Goal: Contribute content: Contribute content

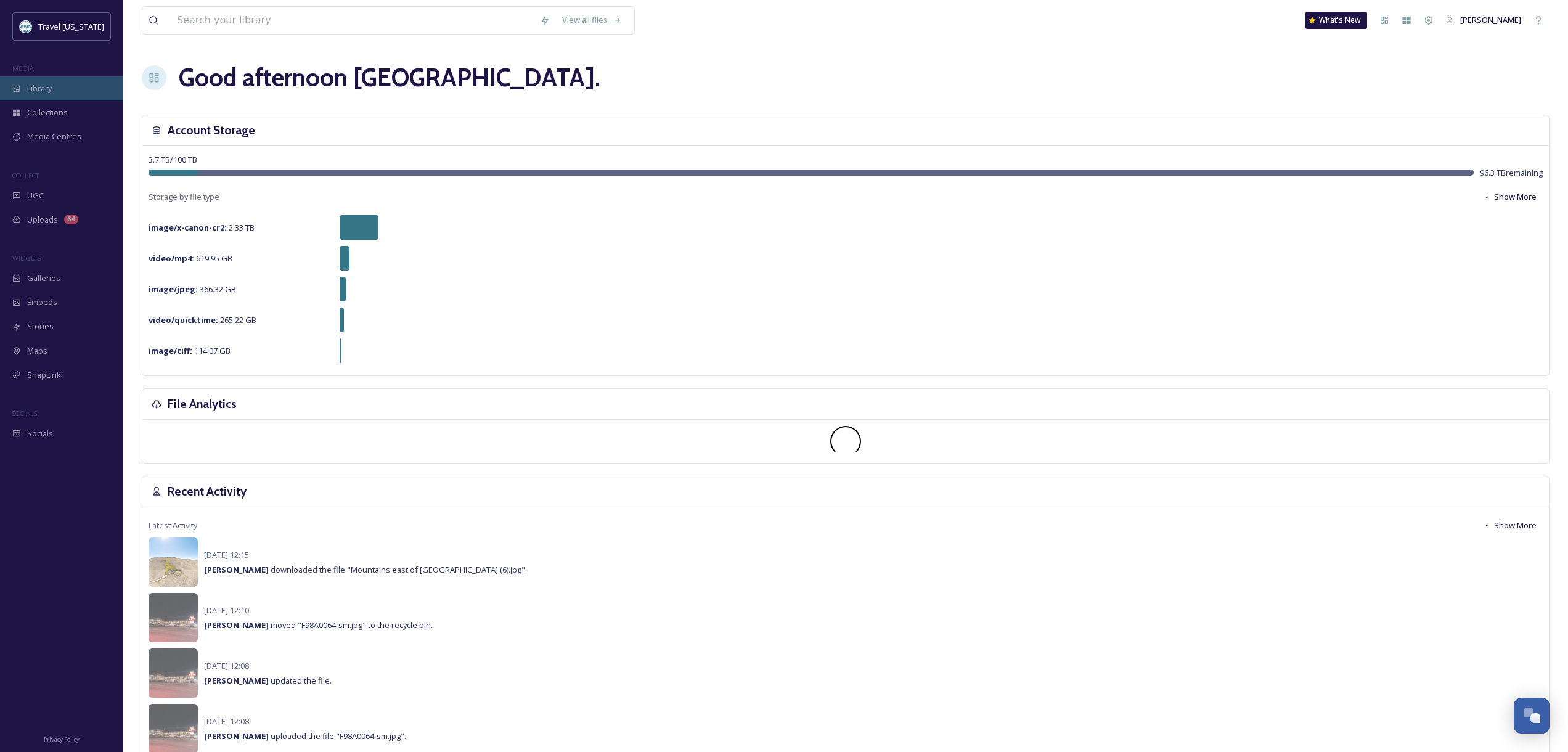
click at [34, 92] on span "Library" at bounding box center [40, 88] width 25 height 12
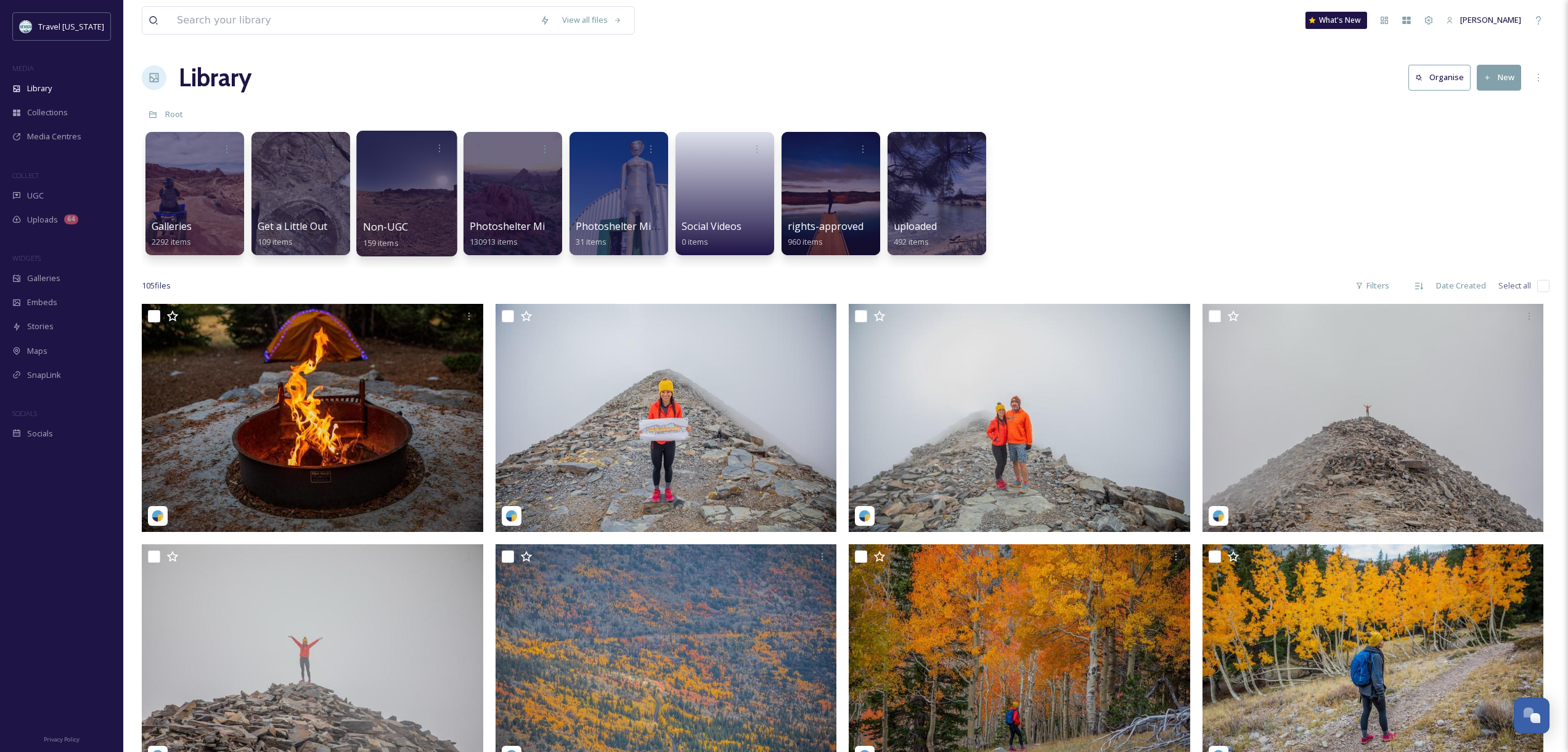
click at [396, 174] on div at bounding box center [406, 193] width 101 height 126
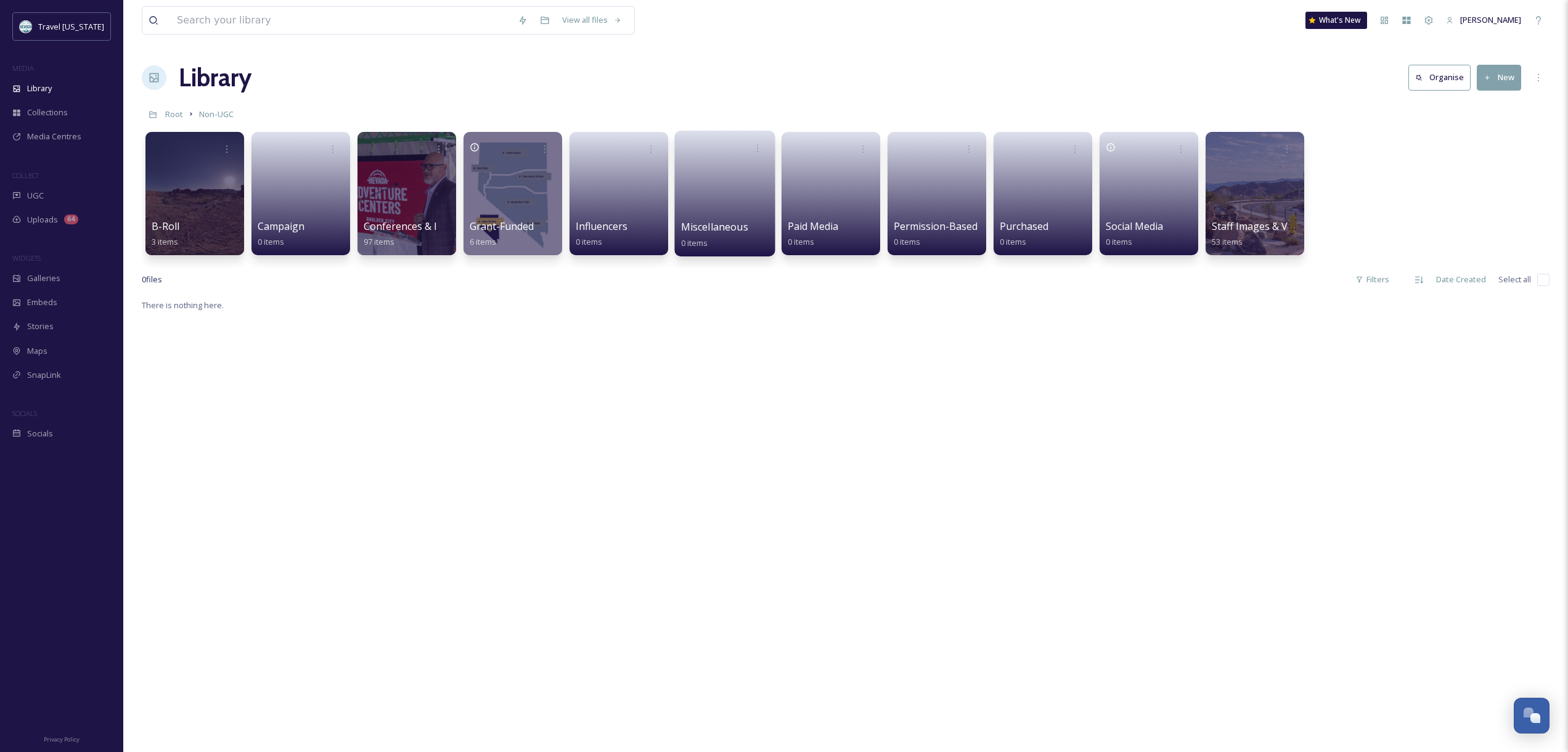
click at [733, 187] on link at bounding box center [725, 190] width 88 height 60
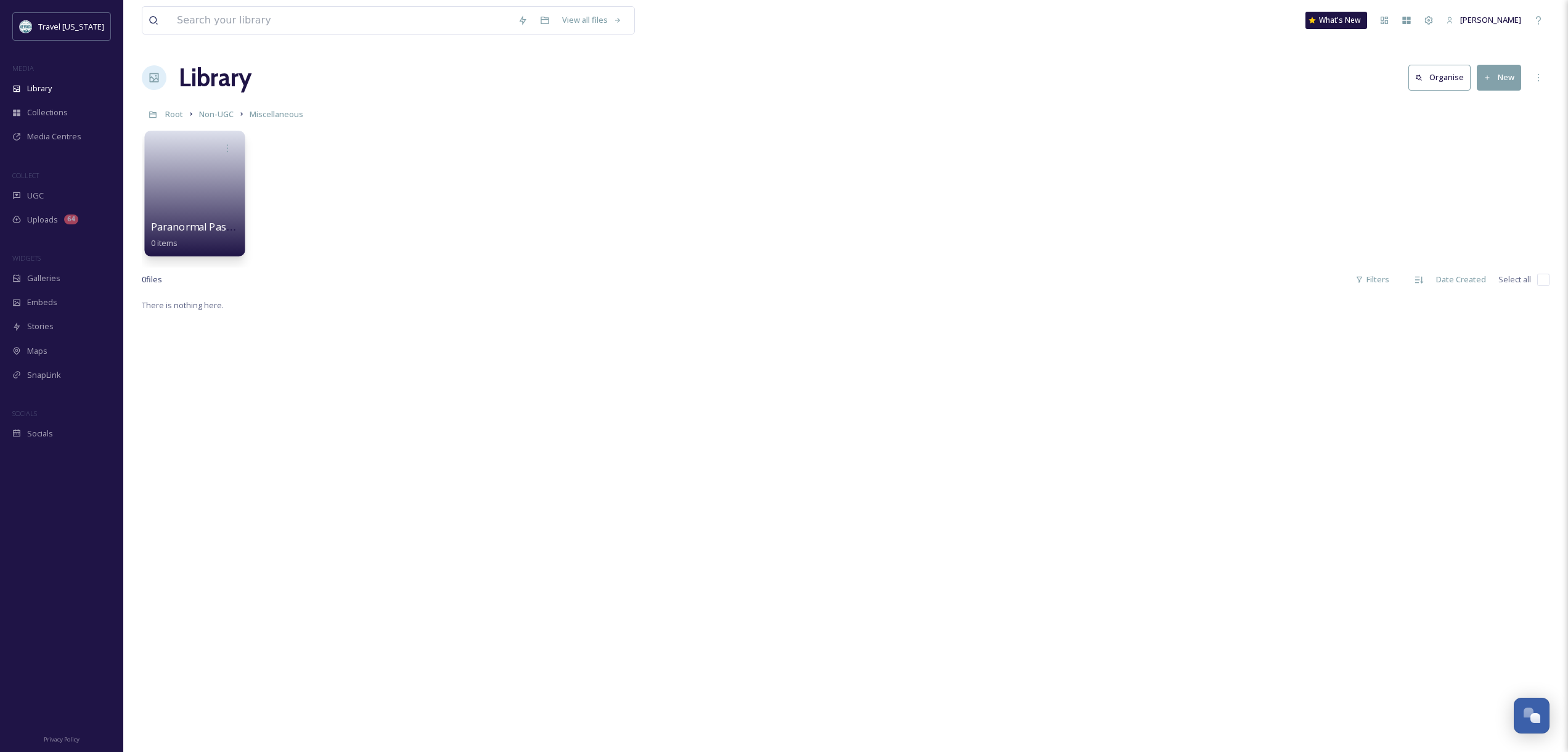
click at [185, 186] on link at bounding box center [195, 190] width 88 height 60
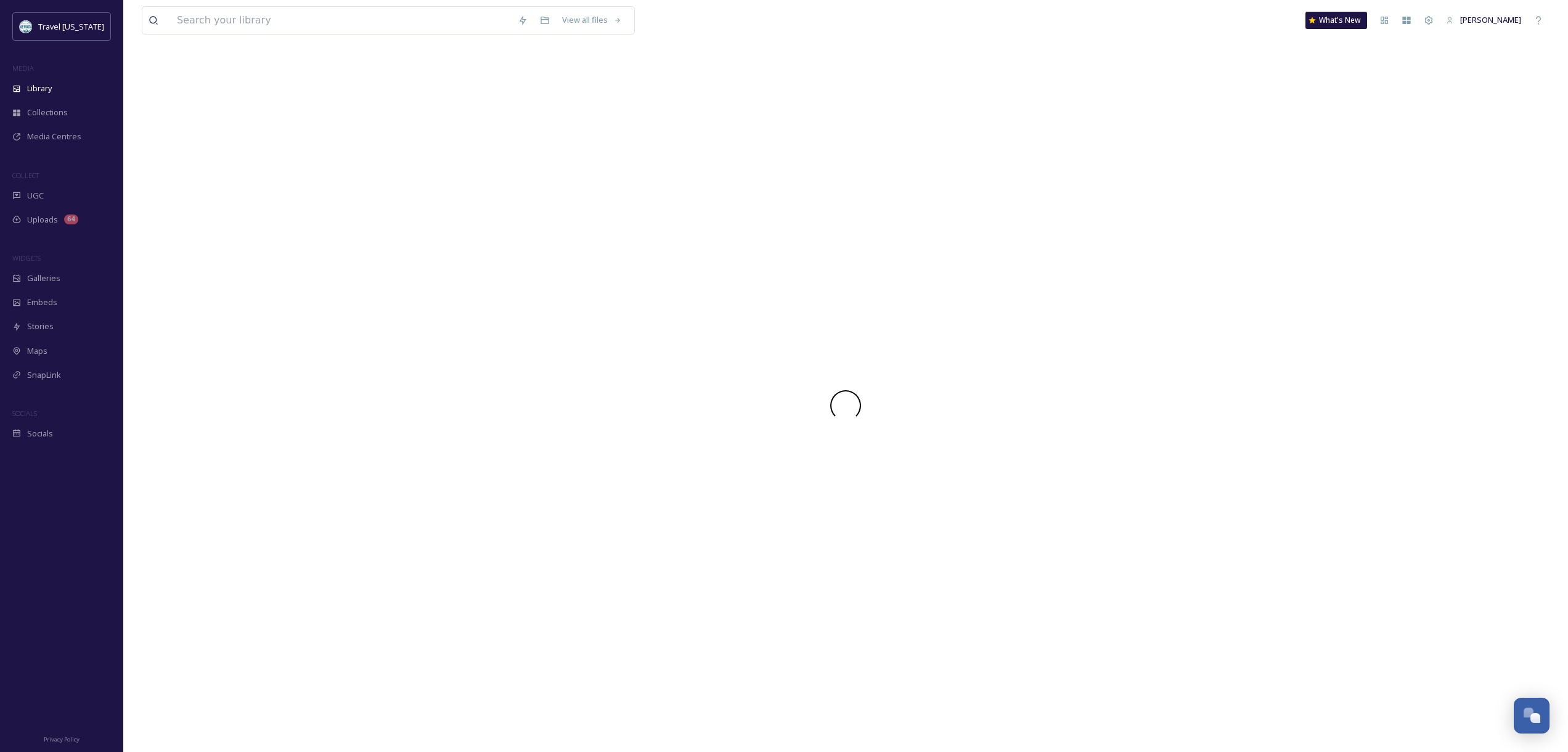
click at [185, 186] on div at bounding box center [845, 406] width 1408 height 693
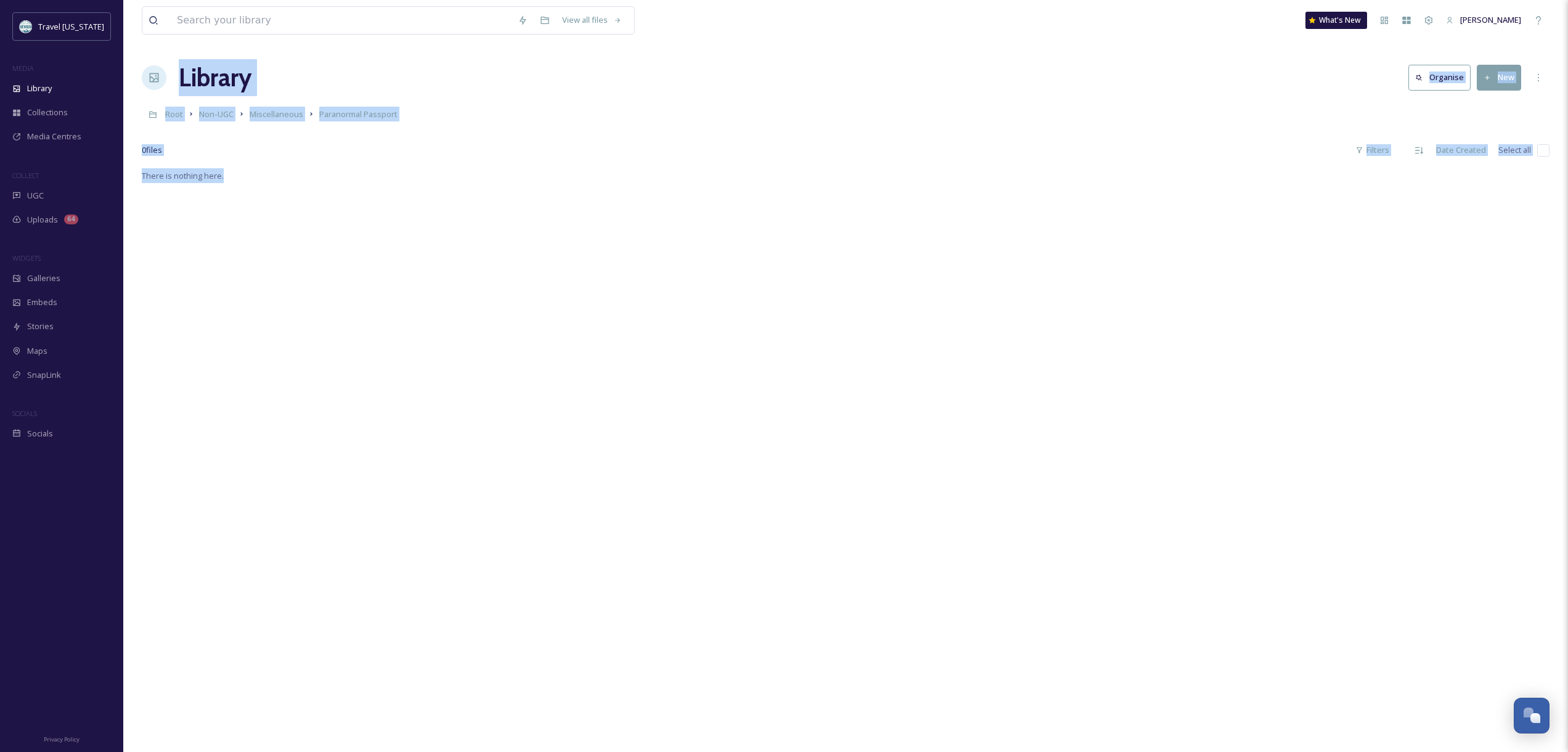
drag, startPoint x: 378, startPoint y: 665, endPoint x: 413, endPoint y: 742, distance: 84.6
click at [378, 665] on div "There is nothing here." at bounding box center [845, 544] width 1408 height 752
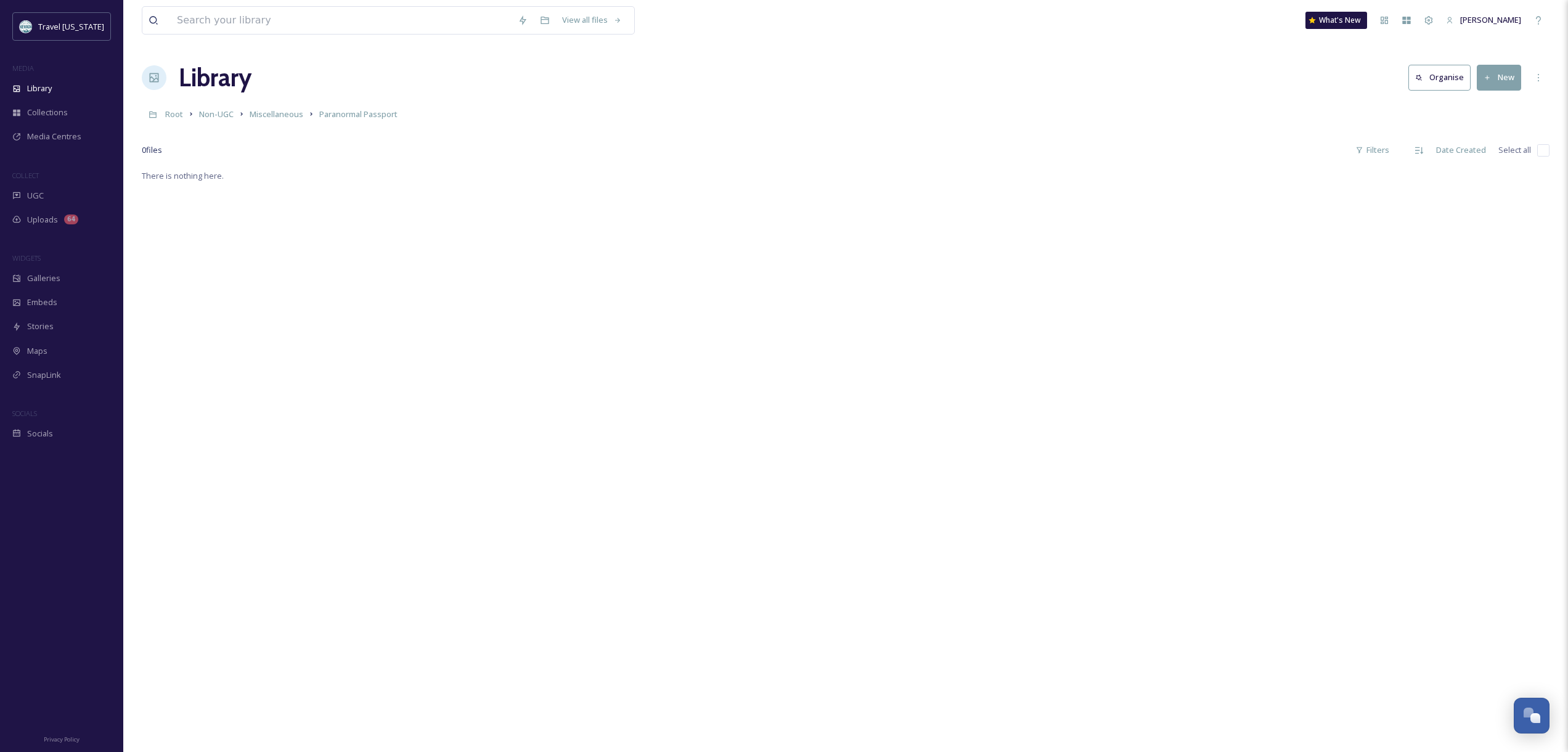
click at [1481, 83] on button "New" at bounding box center [1499, 77] width 44 height 25
click at [1489, 105] on span "File Upload" at bounding box center [1493, 107] width 41 height 12
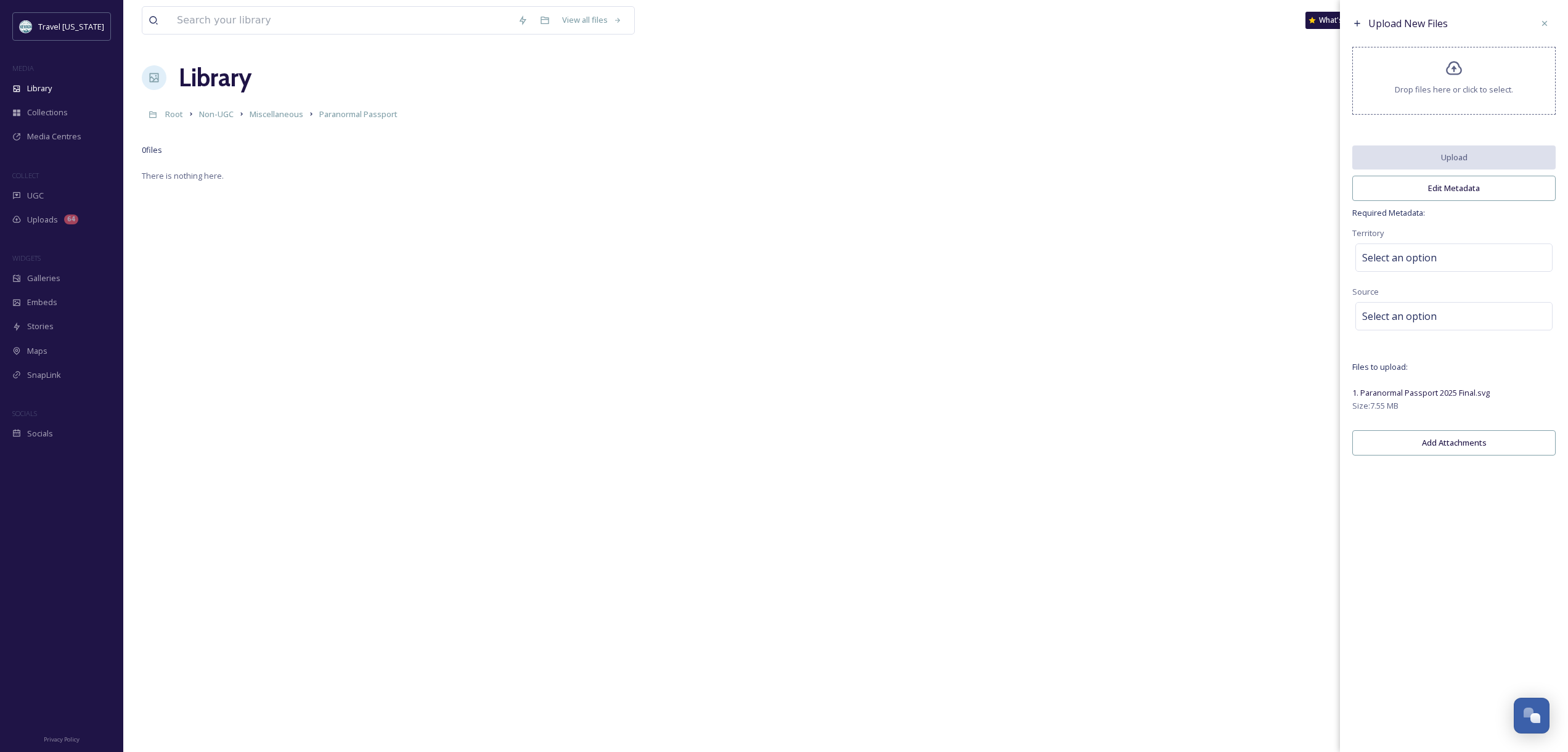
click at [1451, 95] on span "Drop files here or click to select." at bounding box center [1454, 90] width 118 height 12
click at [1415, 224] on div "Upload New Files Drop files here or click to select. Upload Edit Metadata Requi…" at bounding box center [1454, 237] width 228 height 474
click at [1411, 237] on div "Territory Select an option" at bounding box center [1454, 250] width 203 height 49
click at [1413, 252] on span "Select an option" at bounding box center [1400, 258] width 75 height 15
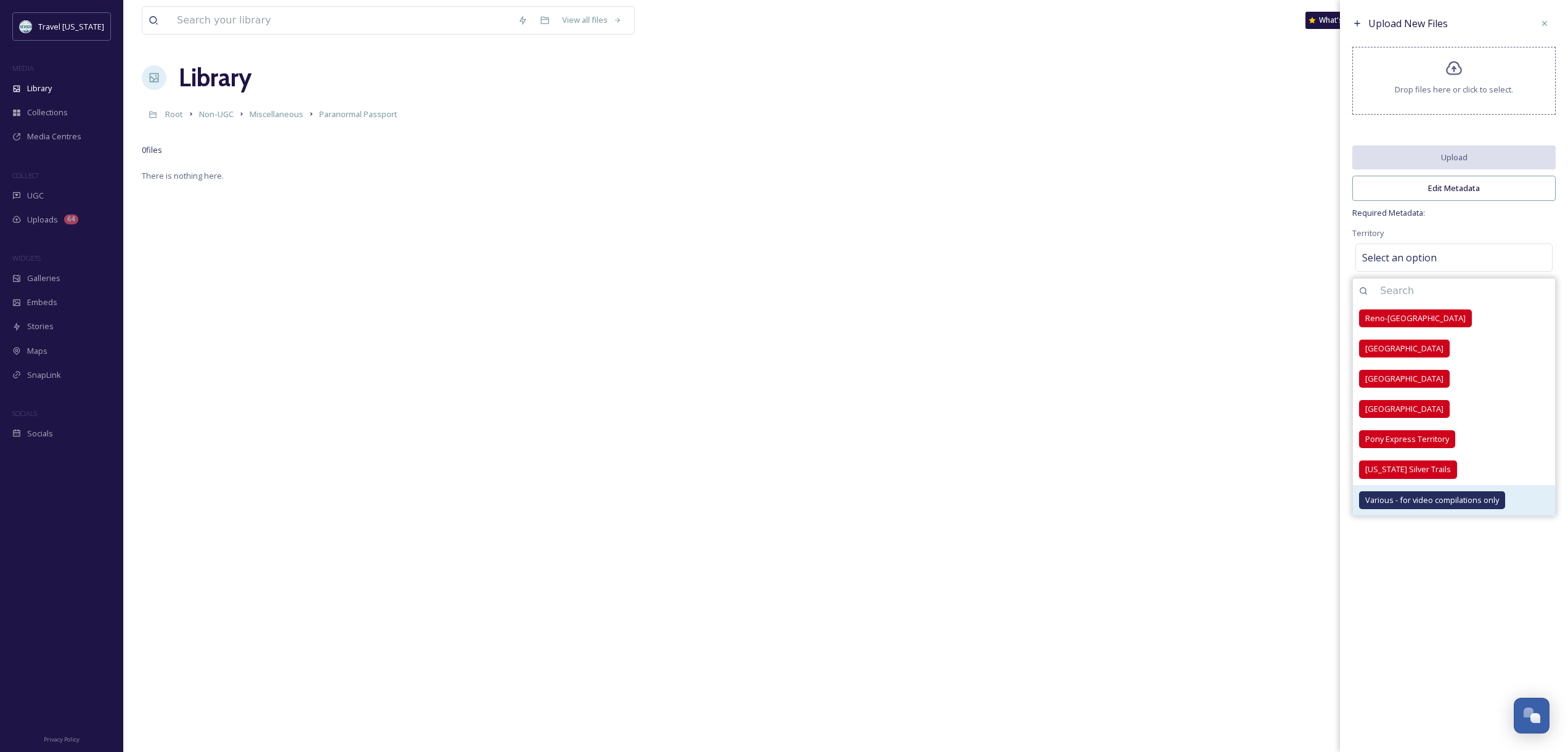
click at [1396, 500] on span "Various - for video compilations only" at bounding box center [1432, 501] width 134 height 12
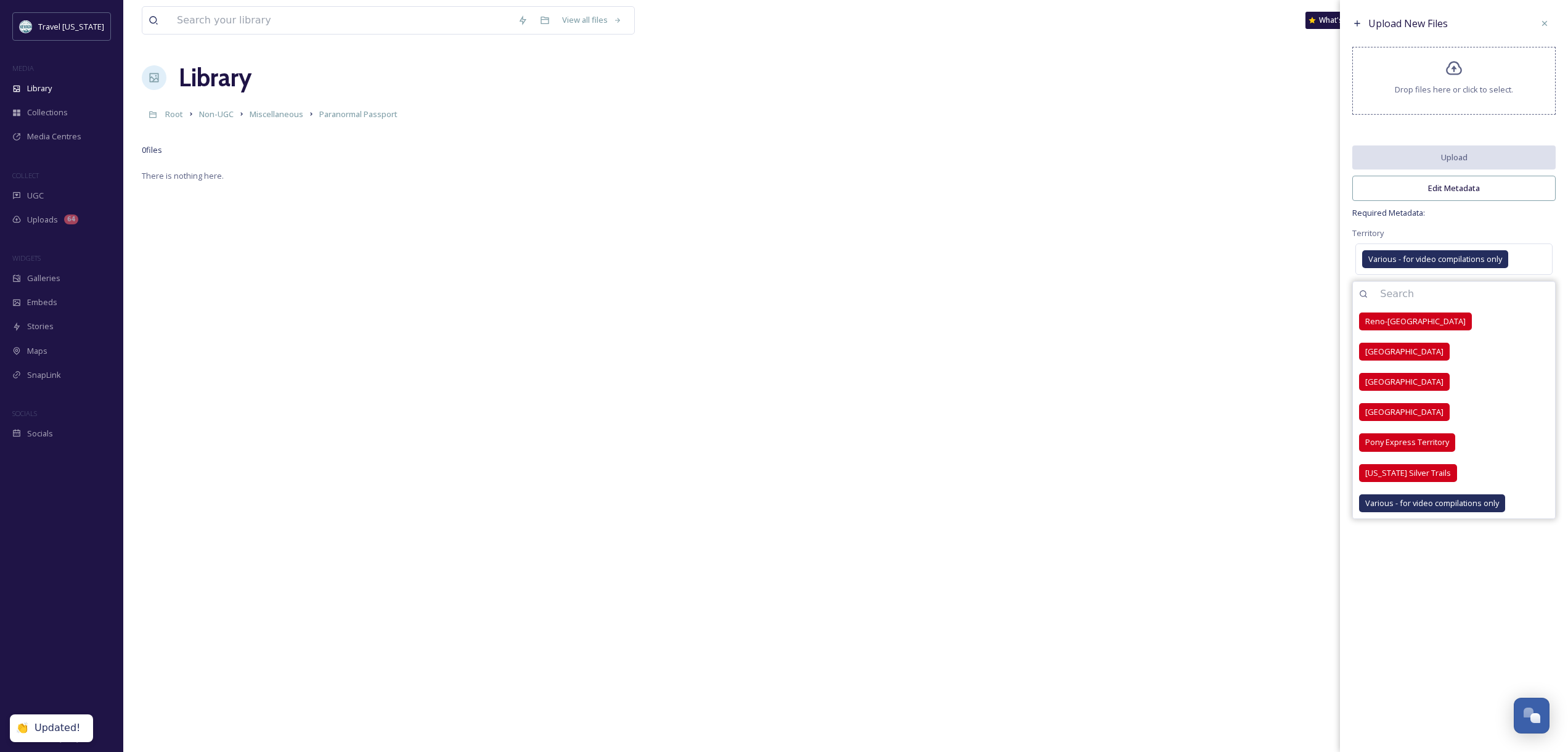
drag, startPoint x: 1473, startPoint y: 226, endPoint x: 1472, endPoint y: 232, distance: 6.1
click at [1473, 226] on div "Territory Various - for video compilations only Reno-[GEOGRAPHIC_DATA] [GEOGRAP…" at bounding box center [1454, 251] width 203 height 52
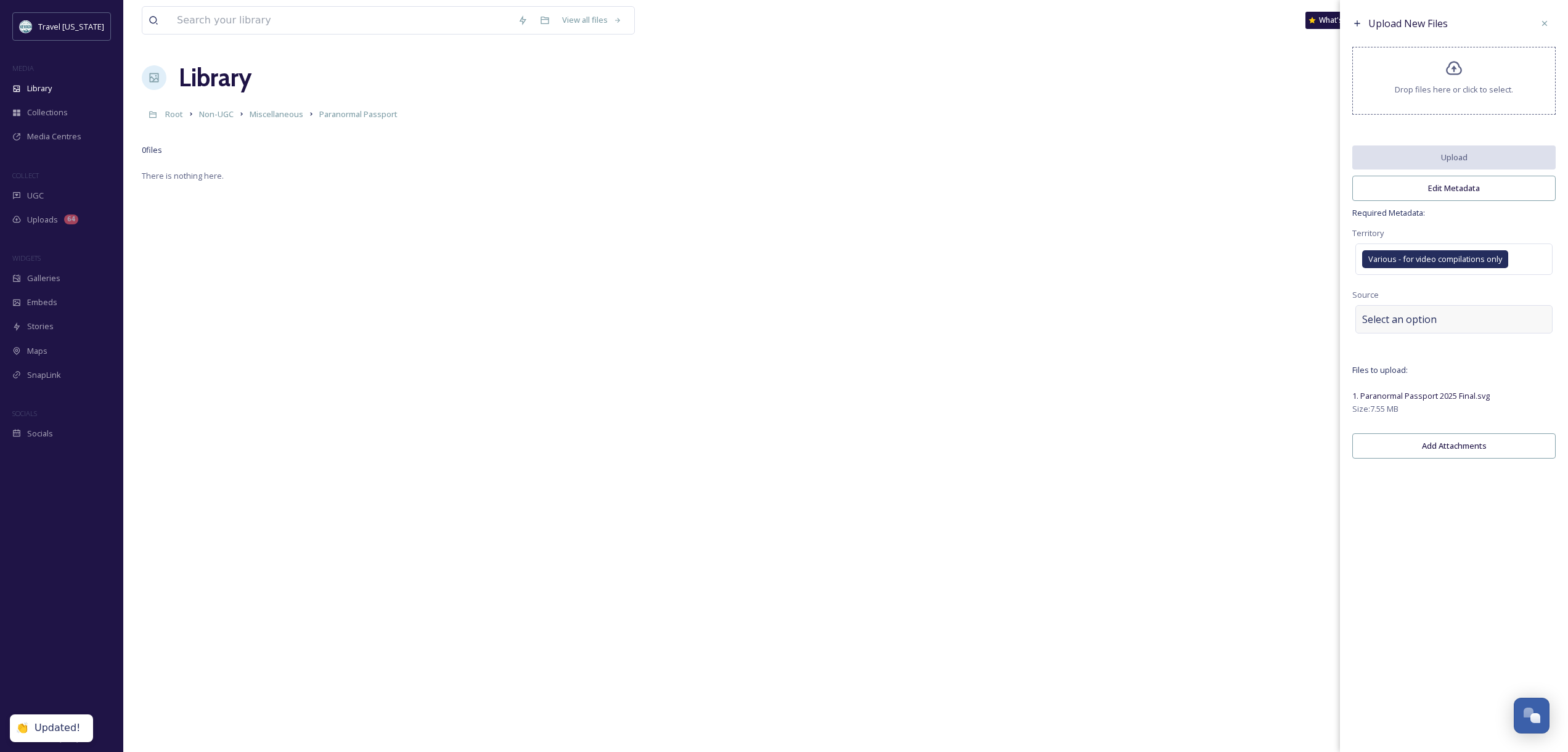
click at [1403, 313] on span "Select an option" at bounding box center [1400, 320] width 75 height 15
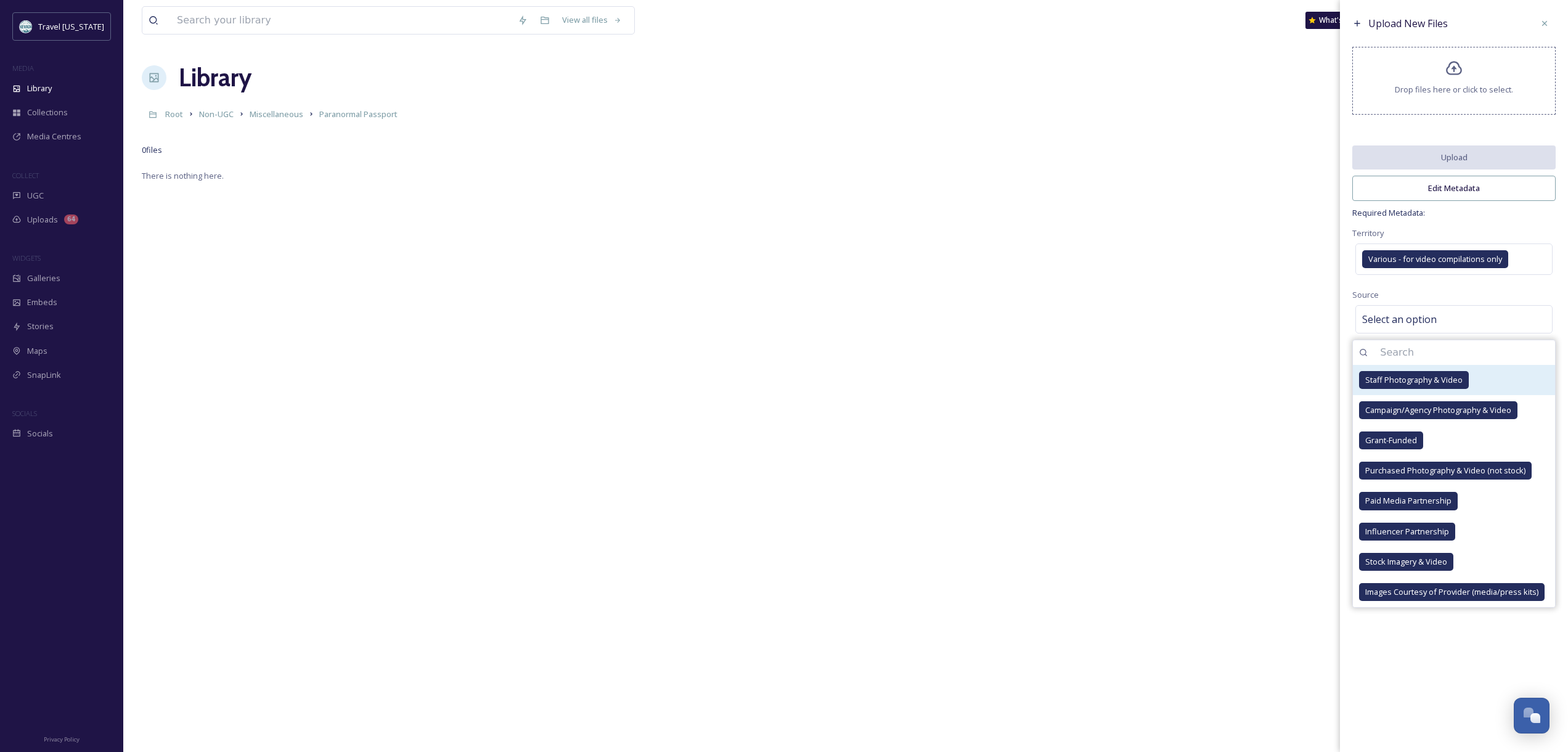
click at [1412, 381] on span "Staff Photography & Video" at bounding box center [1414, 380] width 97 height 12
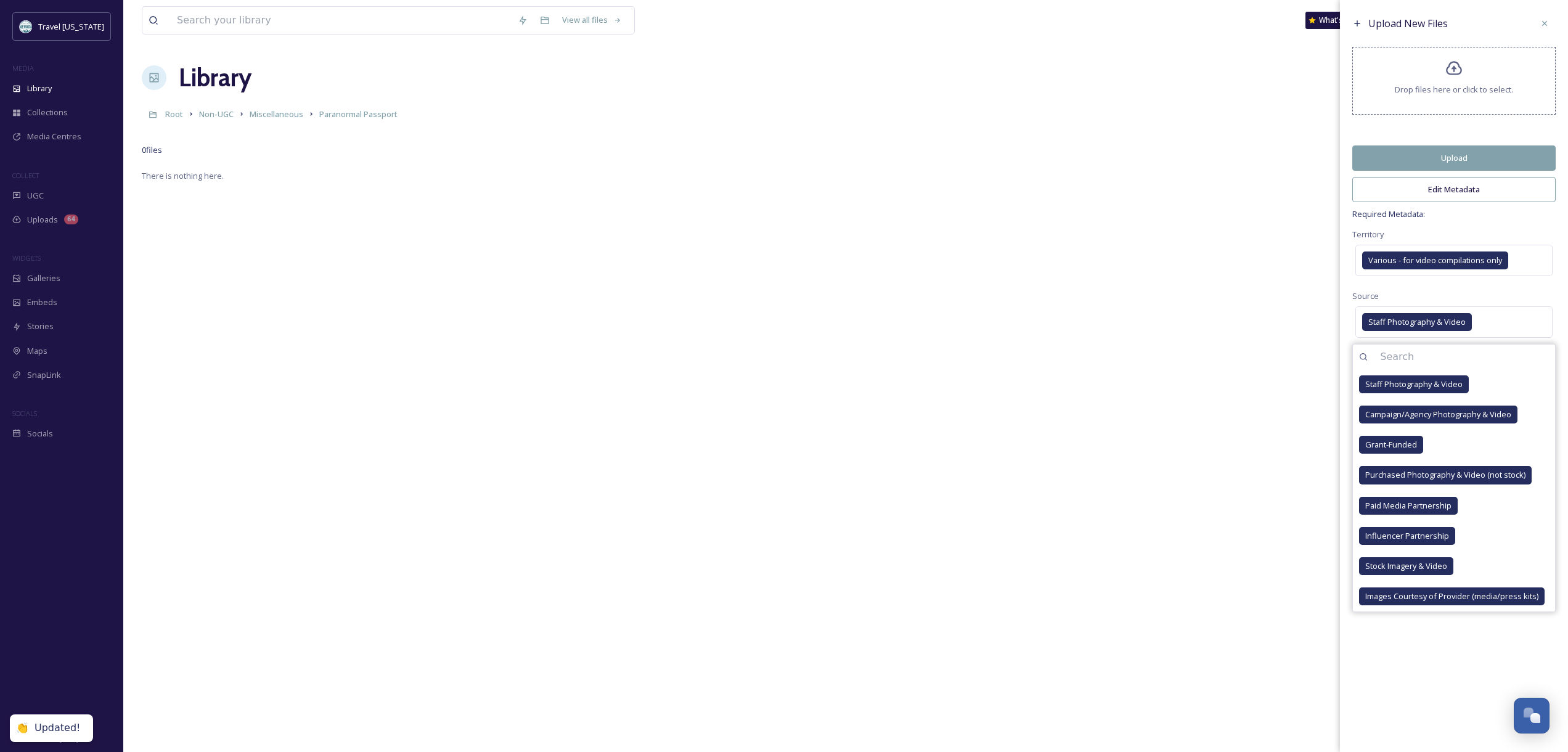
click at [1503, 296] on div "Source Staff Photography & Video Staff Photography & Video Campaign/Agency Phot…" at bounding box center [1454, 314] width 203 height 52
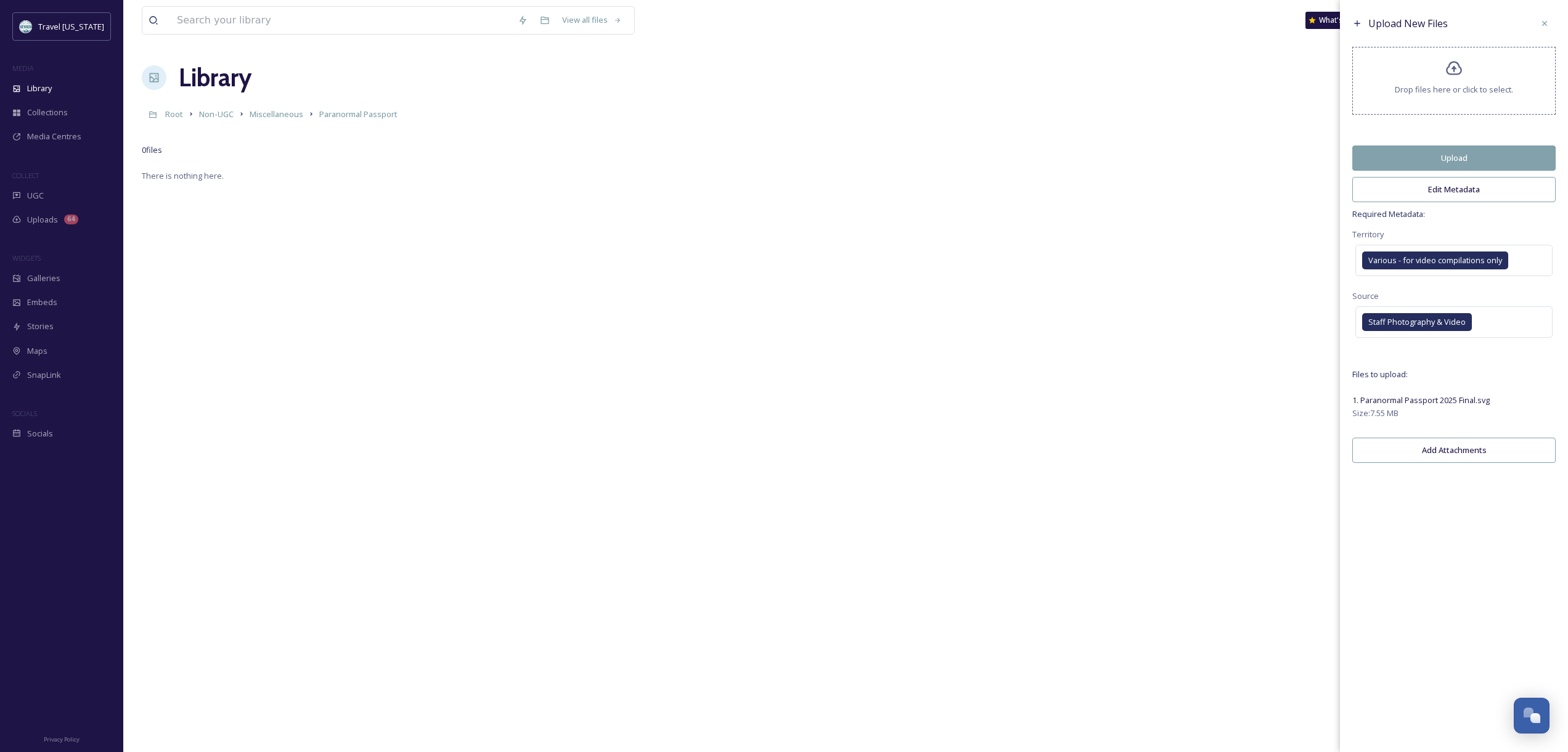
click at [1452, 156] on button "Upload" at bounding box center [1454, 158] width 203 height 25
